Goal: Task Accomplishment & Management: Use online tool/utility

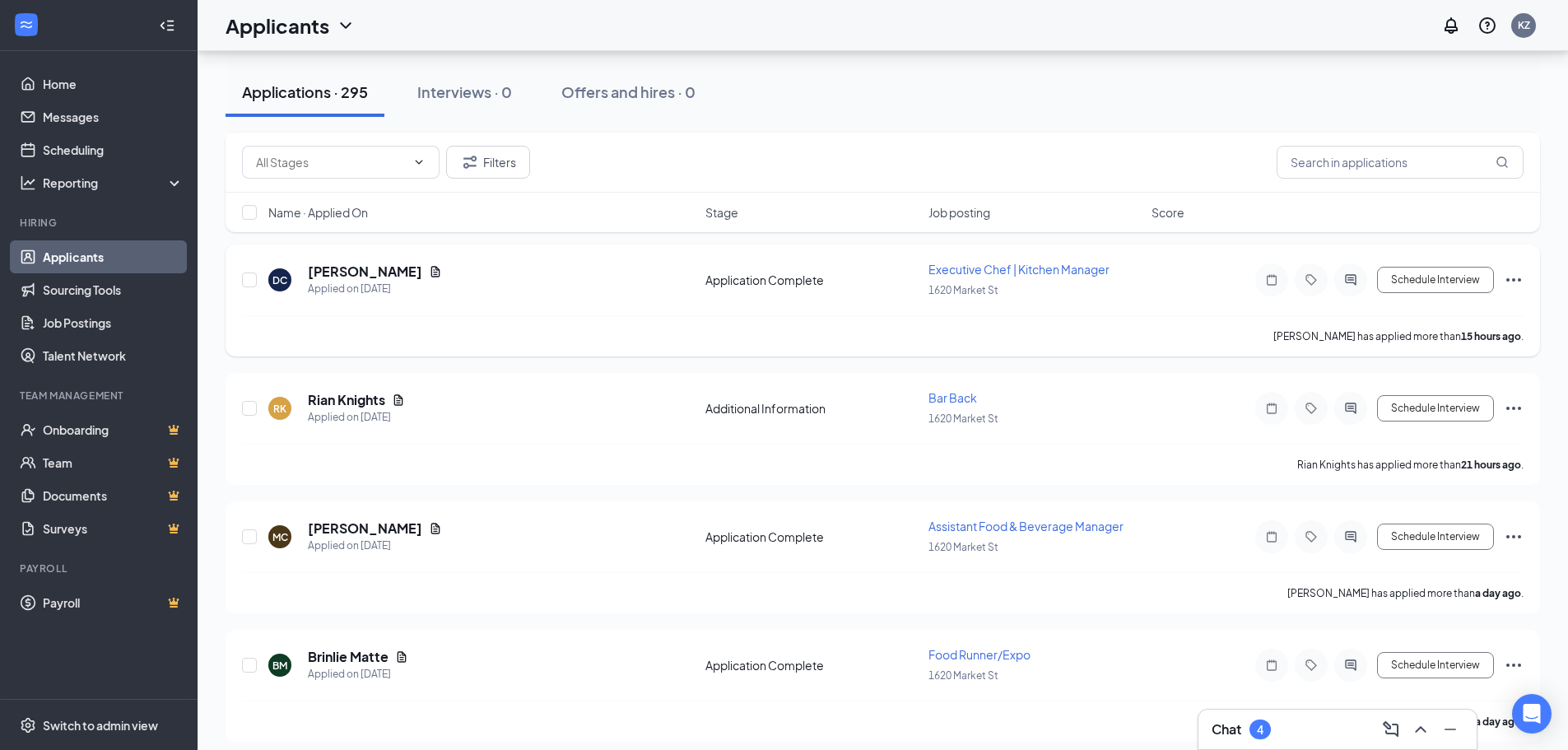
scroll to position [330, 0]
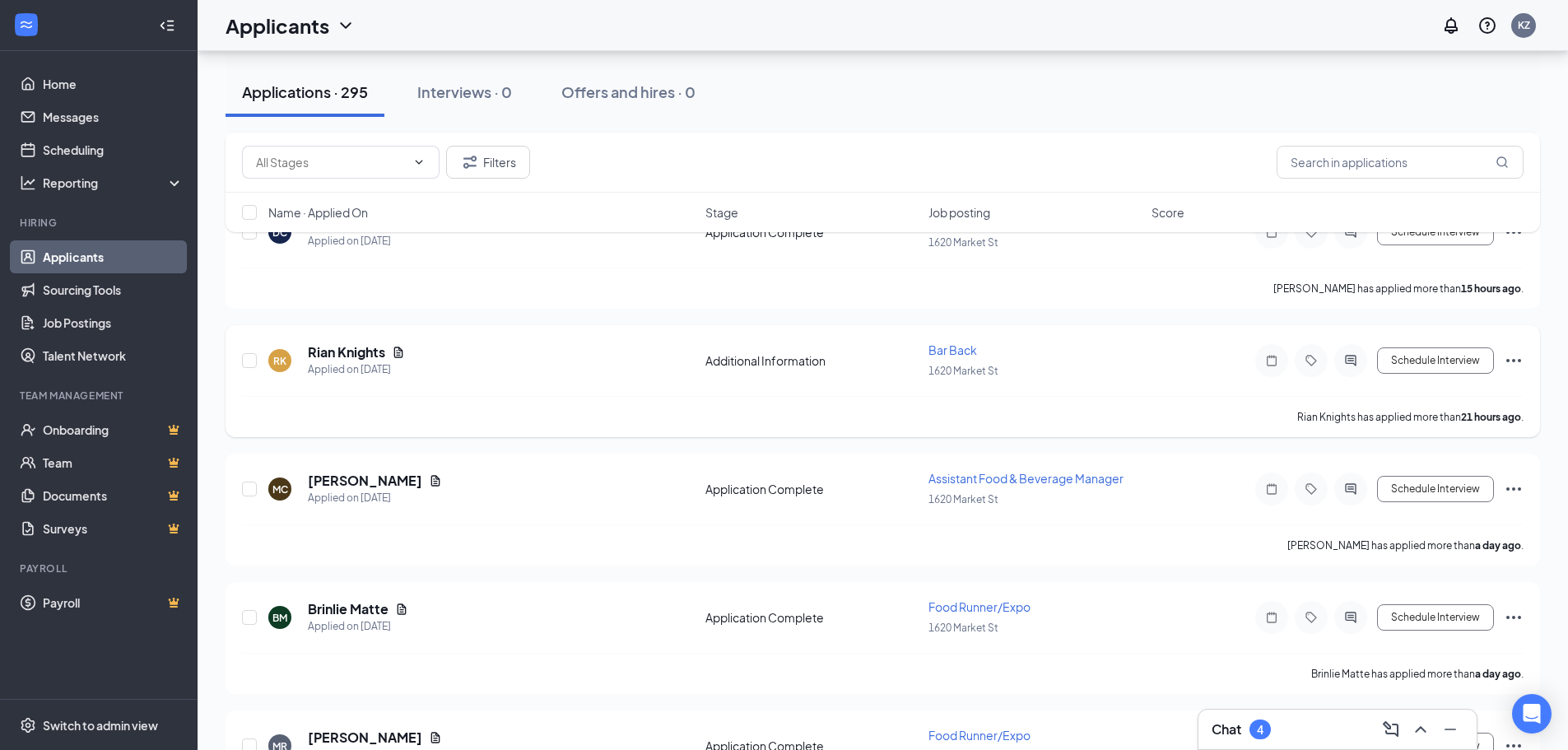
click at [954, 351] on span "Bar Back" at bounding box center [953, 350] width 48 height 15
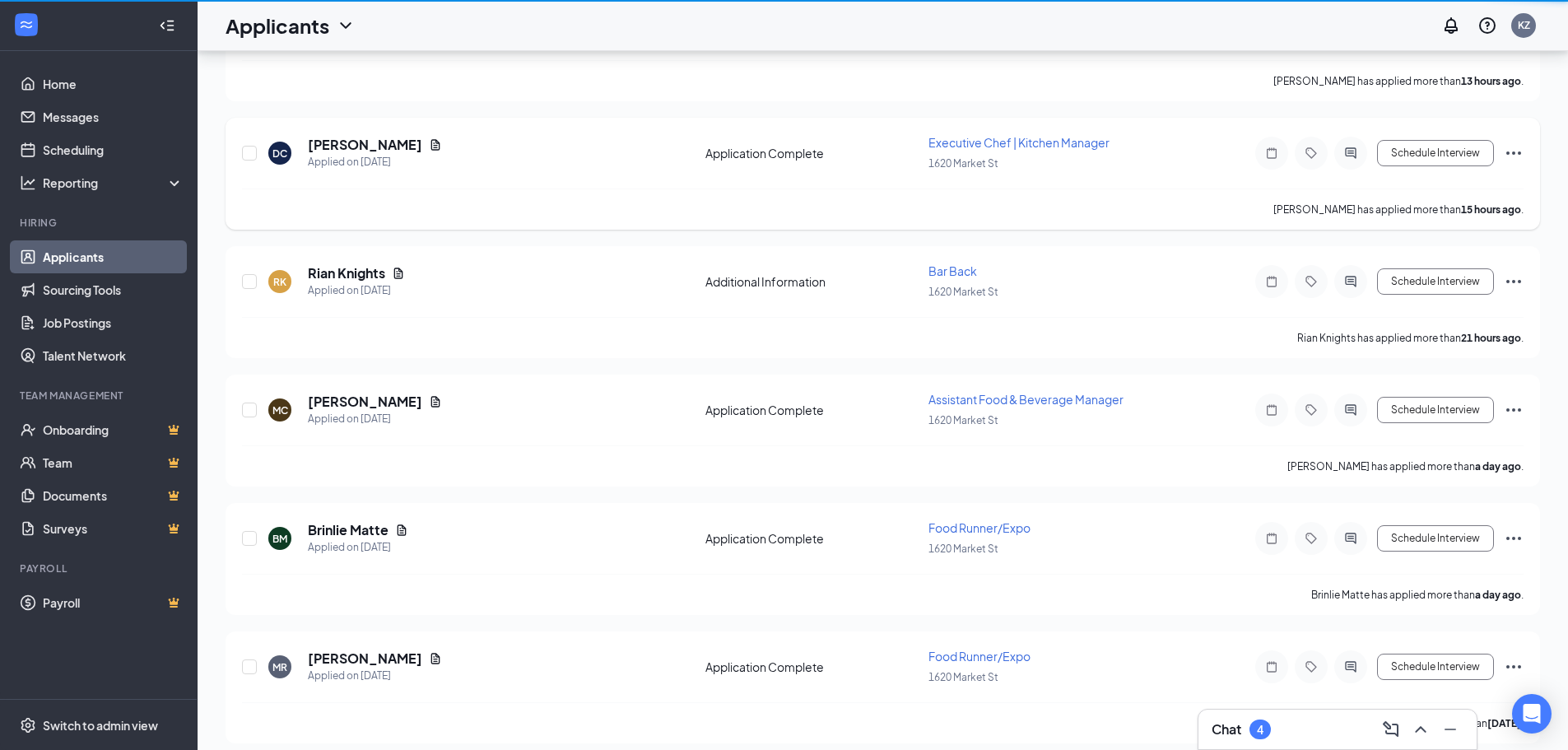
scroll to position [82, 0]
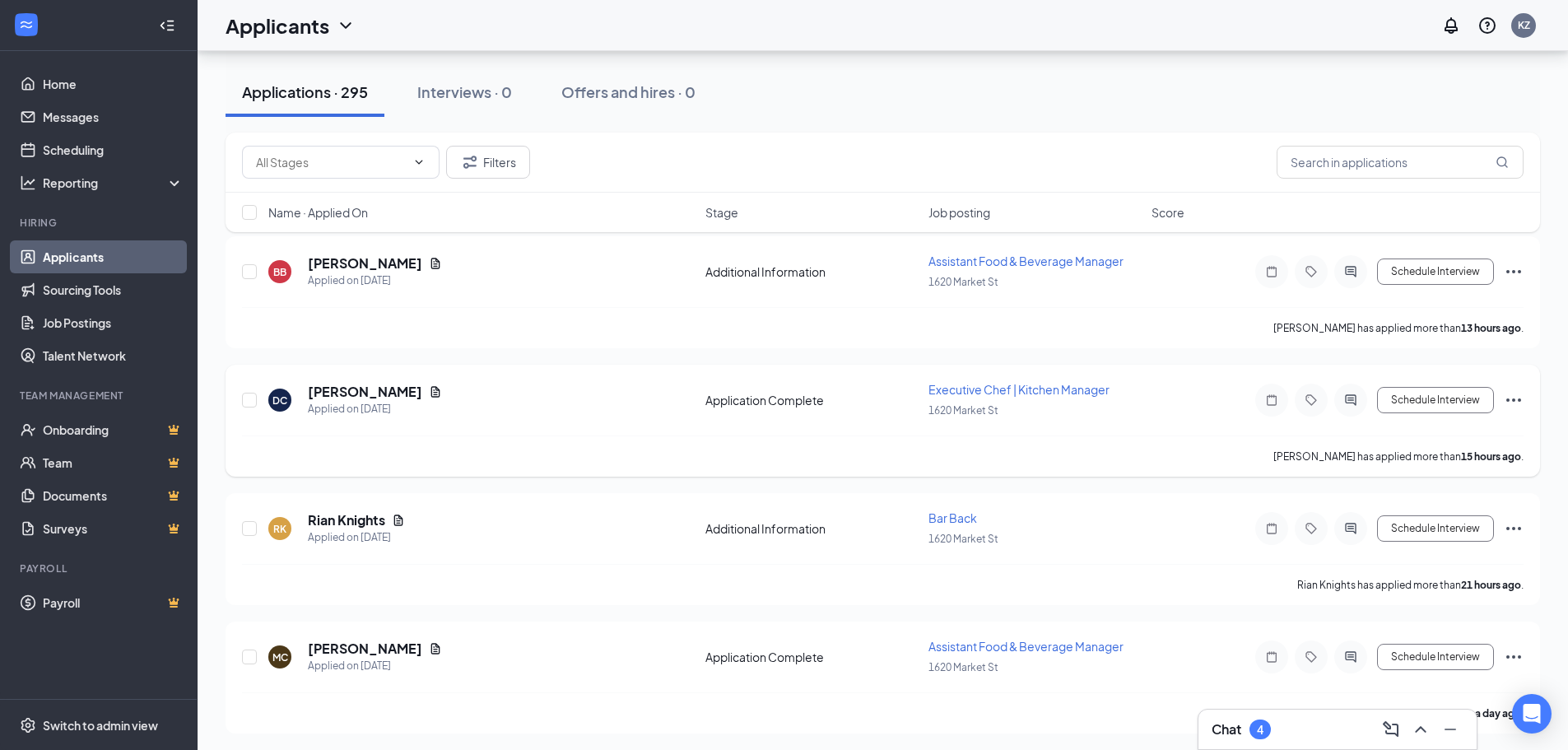
click at [429, 392] on icon "Document" at bounding box center [435, 391] width 13 height 13
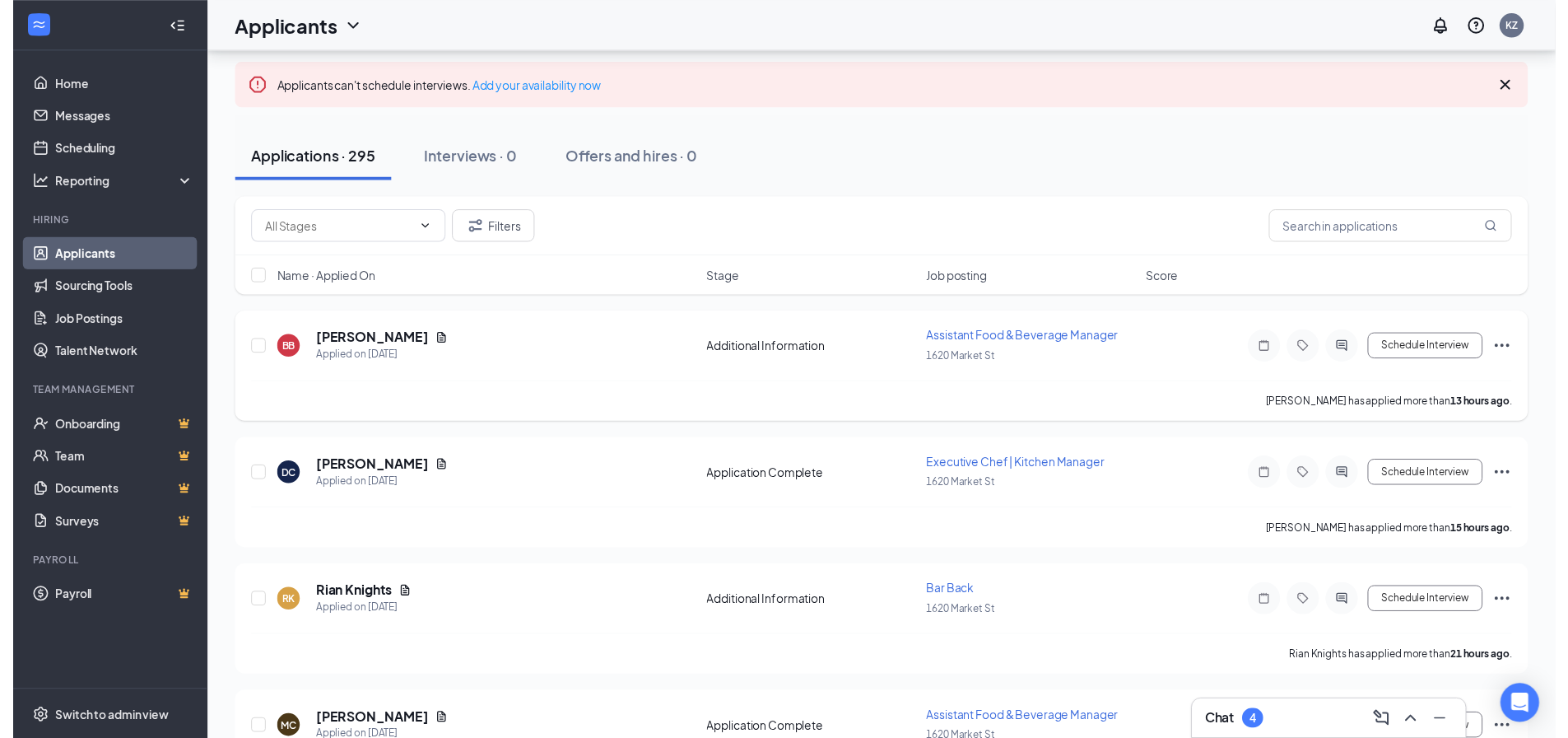
scroll to position [247, 0]
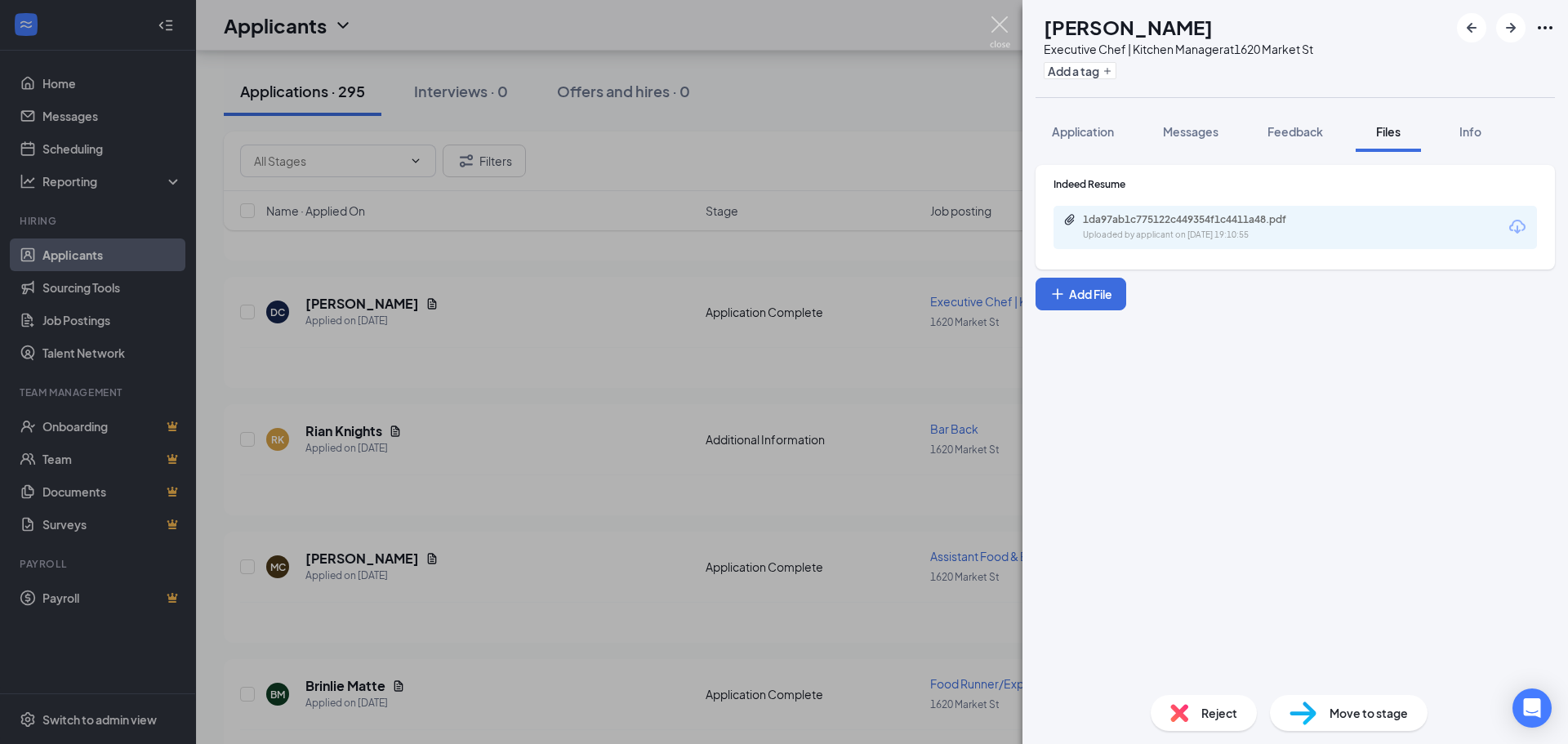
click at [1005, 28] on img at bounding box center [1000, 32] width 20 height 31
click at [1000, 22] on div "Applicants KZ" at bounding box center [882, 25] width 1372 height 51
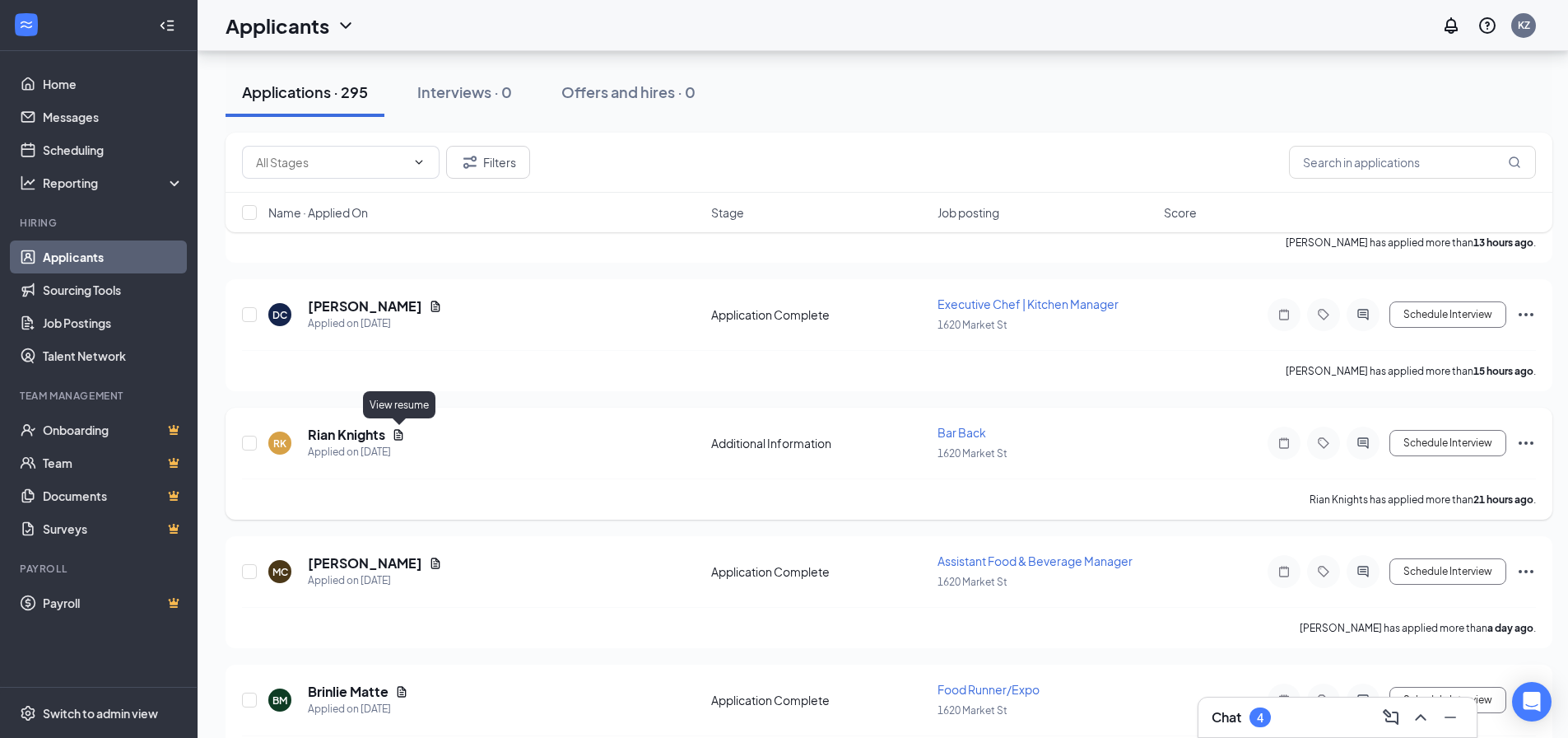
click at [400, 436] on icon "Document" at bounding box center [398, 435] width 9 height 11
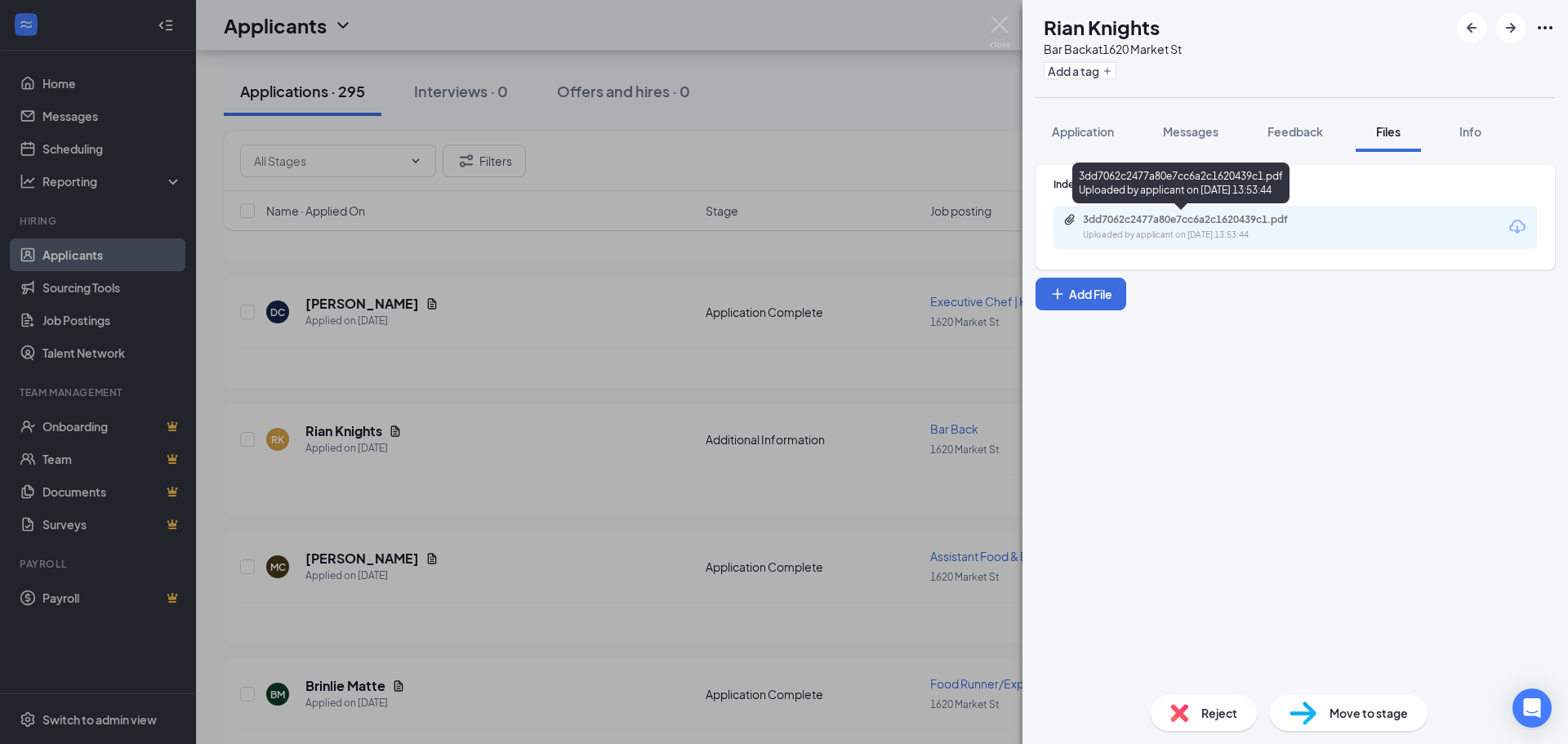
click at [1150, 224] on div "3dd7062c2477a80e7cc6a2c1620439c1.pdf" at bounding box center [1197, 219] width 229 height 13
click at [896, 215] on div "[PERSON_NAME] Knights Bar Back at [STREET_ADDRESS] Add a tag Application Messag…" at bounding box center [784, 372] width 1568 height 744
click at [991, 23] on img at bounding box center [1000, 32] width 20 height 31
click at [998, 24] on div "Applicants KZ" at bounding box center [882, 25] width 1372 height 51
